Goal: Check status: Check status

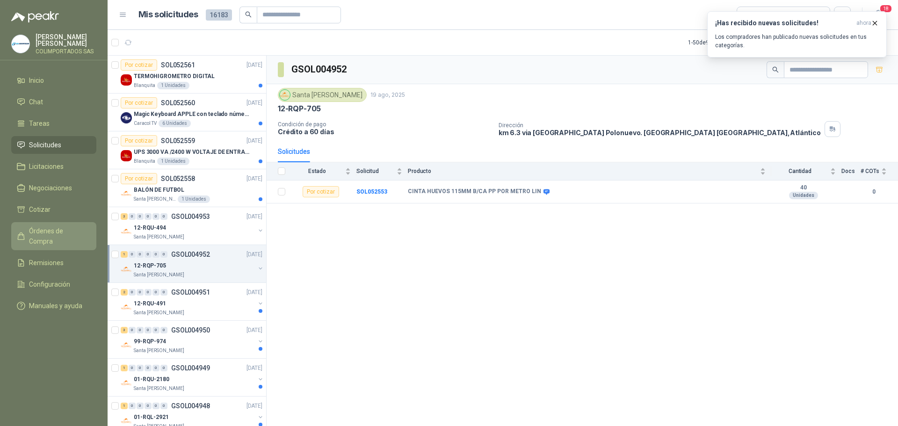
click at [60, 231] on span "Órdenes de Compra" at bounding box center [58, 236] width 58 height 21
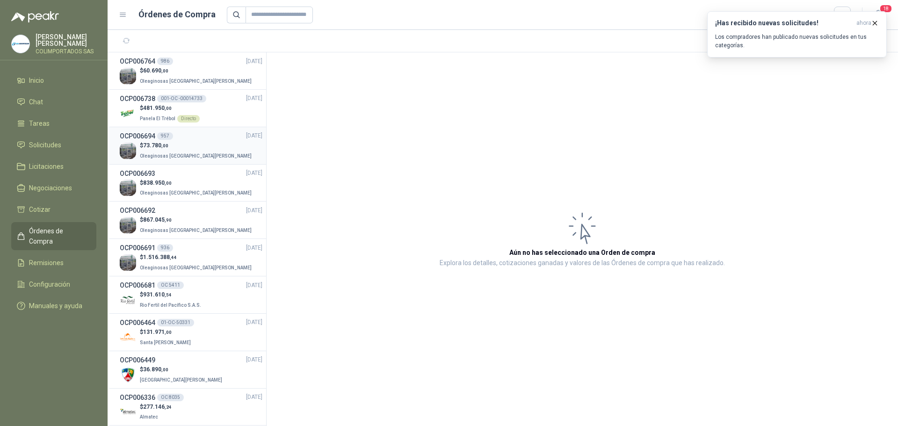
click at [199, 144] on div "$ 73.780 ,00 Oleaginosas [GEOGRAPHIC_DATA][PERSON_NAME]" at bounding box center [191, 150] width 143 height 19
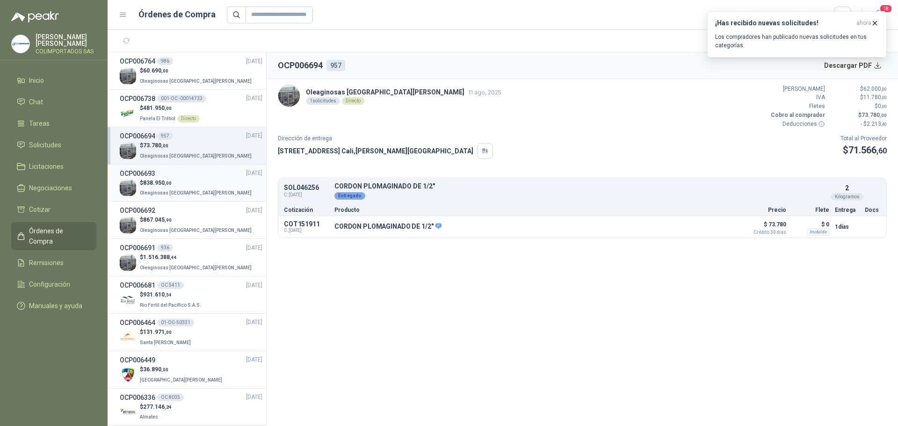
click at [185, 186] on p "$ 838.950 ,00" at bounding box center [197, 183] width 114 height 9
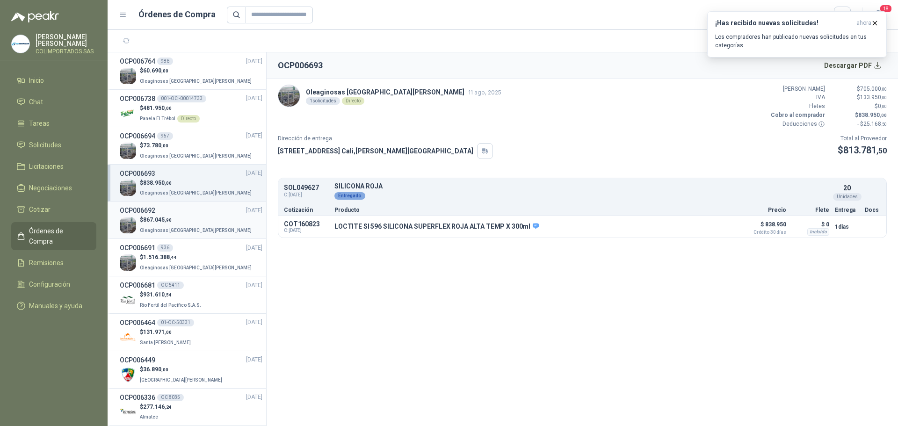
click at [164, 222] on span "867.045 ,90" at bounding box center [157, 219] width 29 height 7
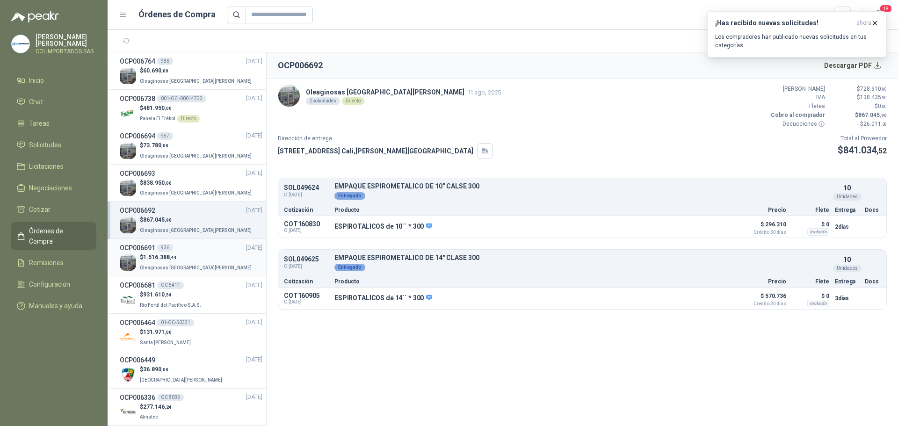
click at [184, 254] on p "$ 1.516.388 ,44" at bounding box center [197, 257] width 114 height 9
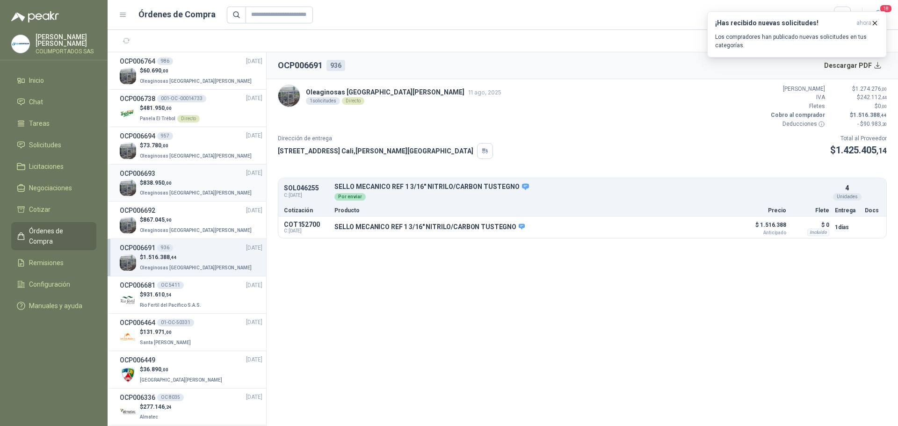
click at [154, 186] on p "$ 838.950 ,00" at bounding box center [197, 183] width 114 height 9
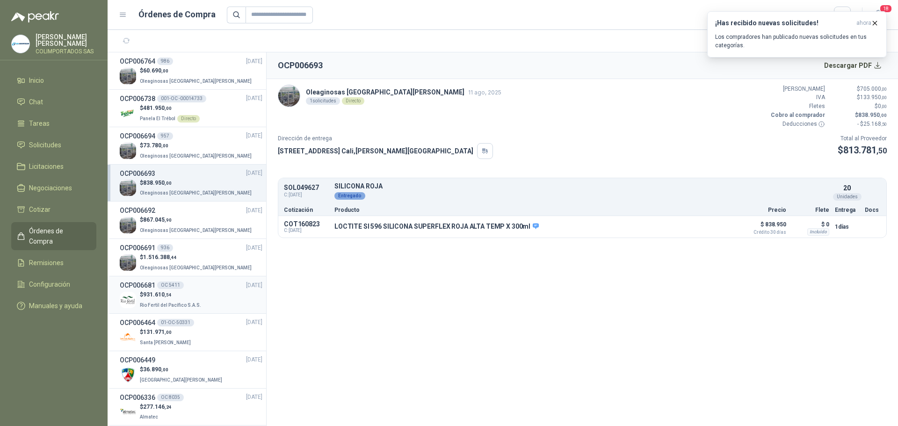
click at [199, 303] on p "Rio Fertil del Pacífico S.A.S." at bounding box center [171, 304] width 63 height 10
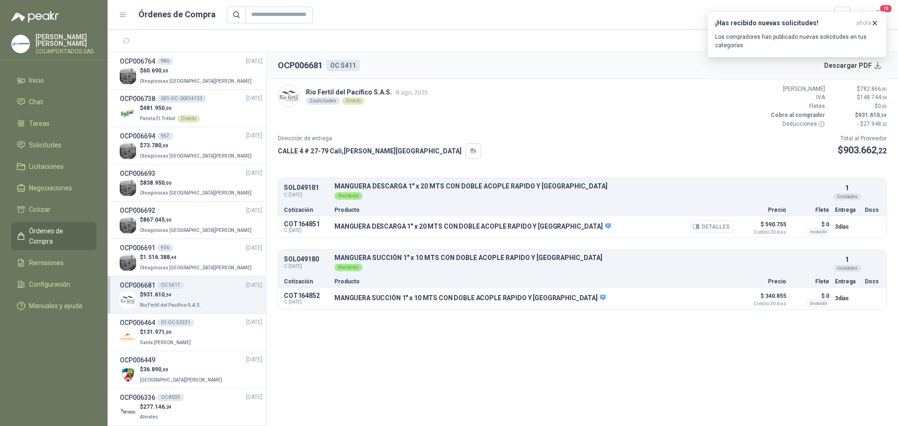
click at [712, 226] on button "Detalles" at bounding box center [712, 226] width 44 height 13
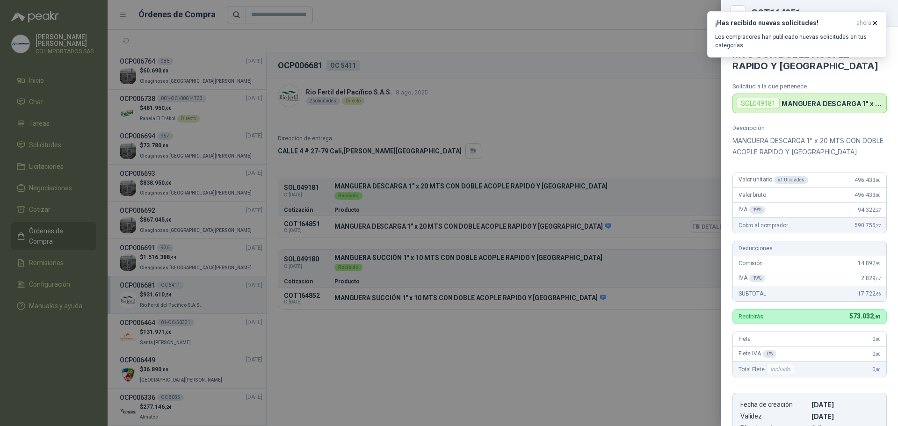
scroll to position [189, 0]
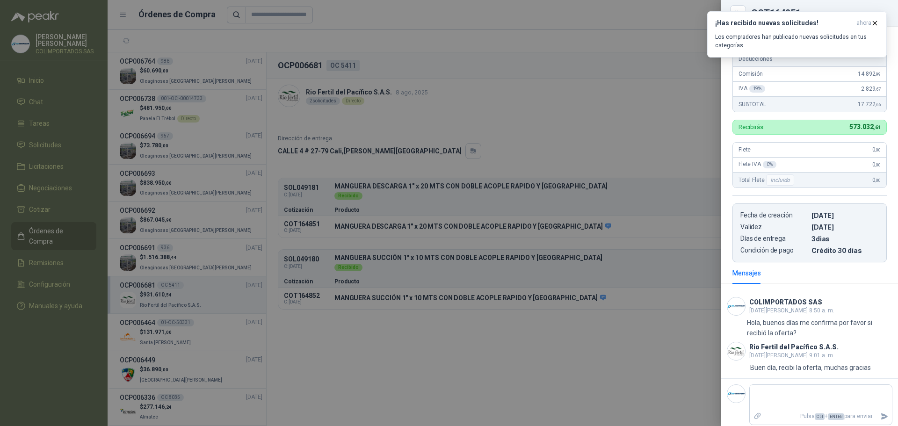
click at [567, 262] on div at bounding box center [449, 213] width 898 height 426
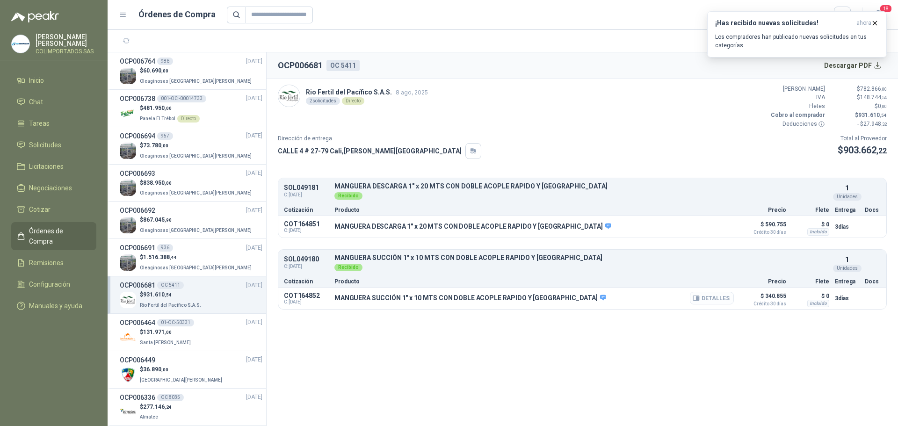
click at [713, 302] on button "Detalles" at bounding box center [712, 298] width 44 height 13
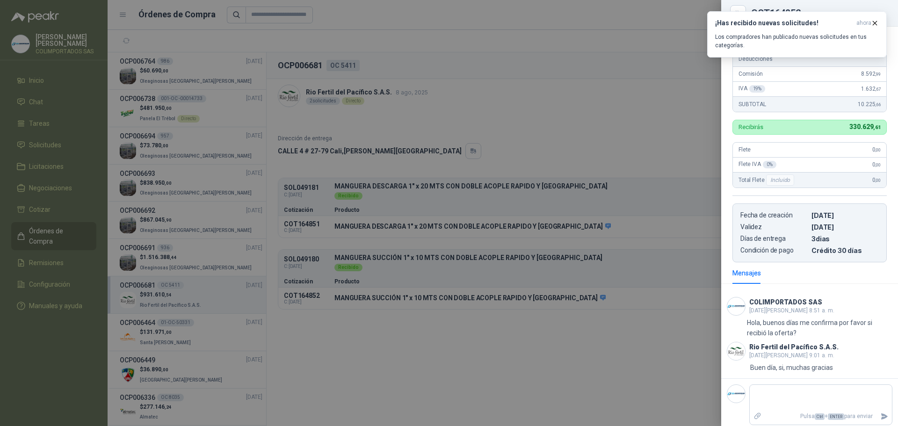
click at [632, 366] on div at bounding box center [449, 213] width 898 height 426
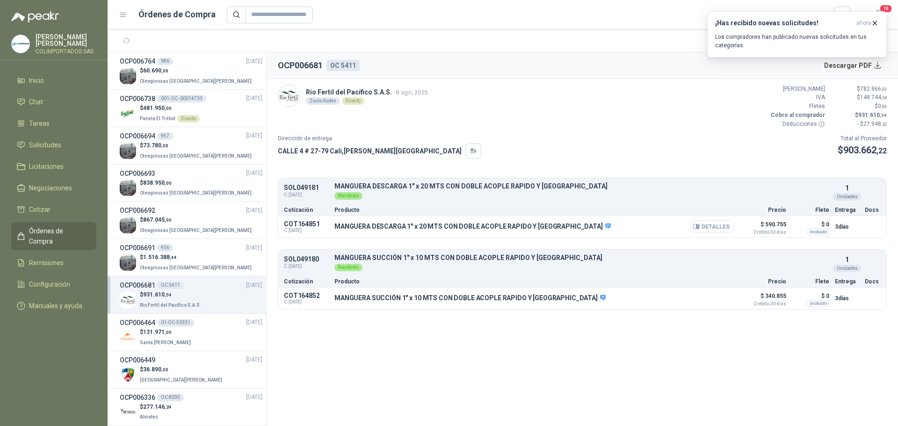
click at [724, 224] on button "Detalles" at bounding box center [712, 226] width 44 height 13
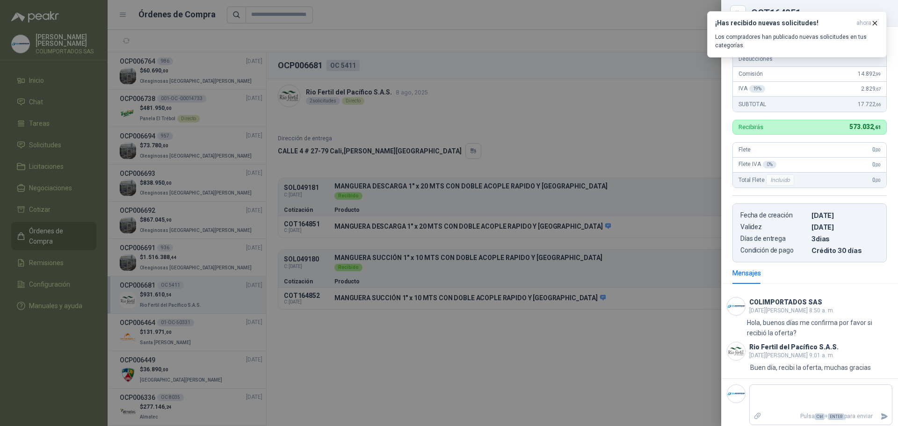
click at [671, 361] on div at bounding box center [449, 213] width 898 height 426
